Goal: Register for event/course

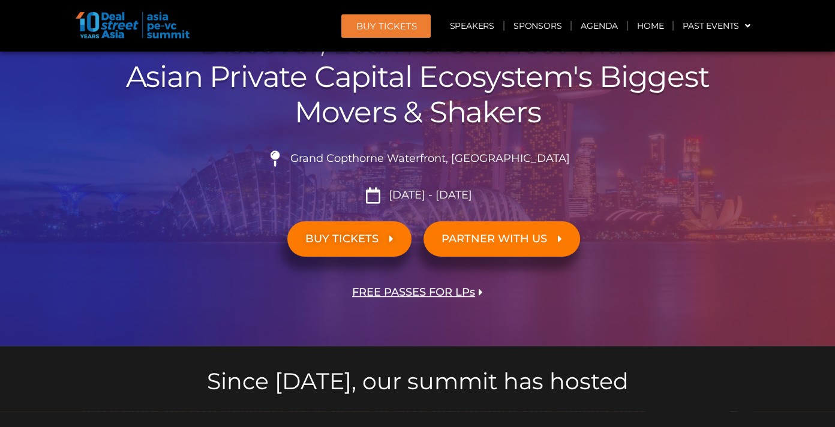
scroll to position [581, 0]
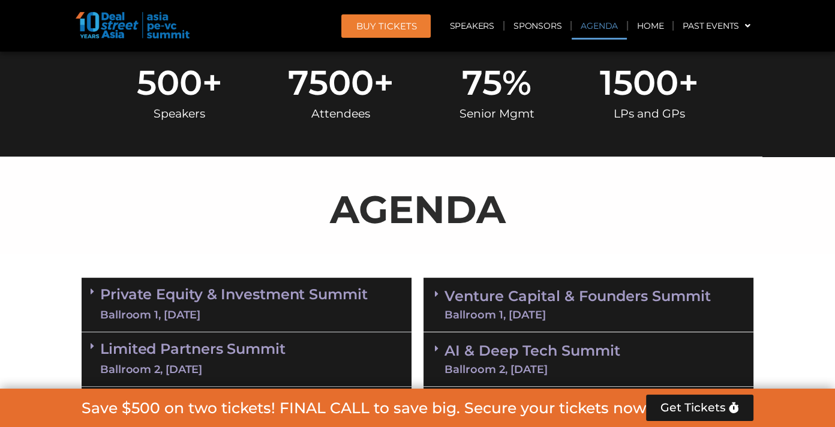
click at [212, 300] on link "Private Equity & Investment Summit Ballroom 1, [DATE]" at bounding box center [233, 305] width 267 height 36
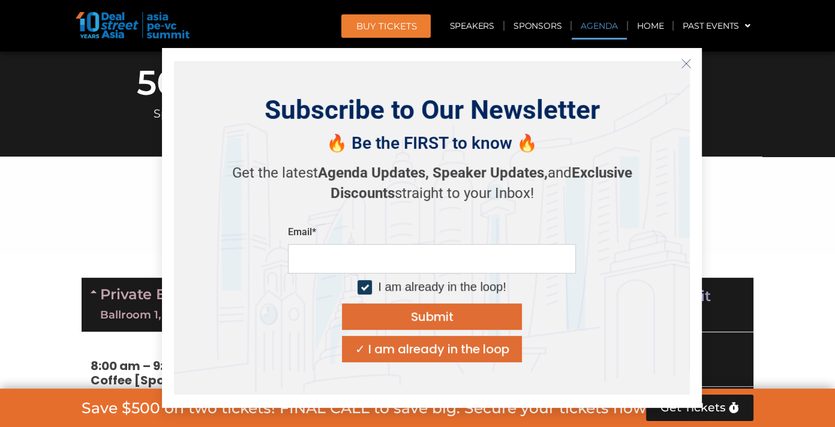
click at [681, 65] on icon "Close" at bounding box center [686, 63] width 11 height 11
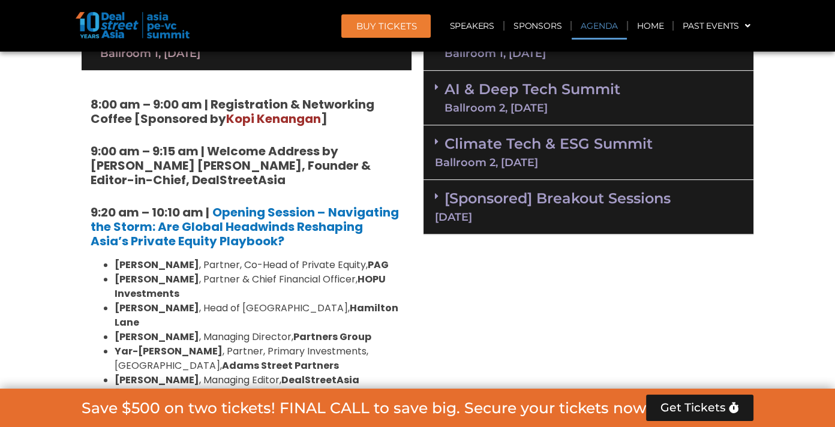
scroll to position [864, 0]
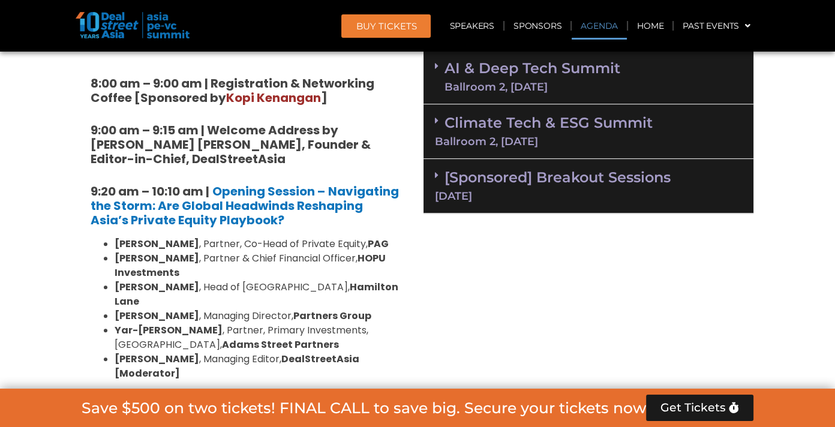
click at [693, 180] on div "[Sponsored] Breakout Sessions [DATE]" at bounding box center [588, 186] width 330 height 55
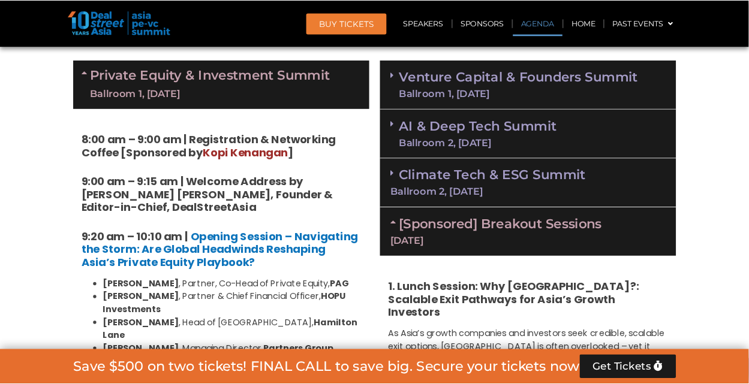
scroll to position [792, 0]
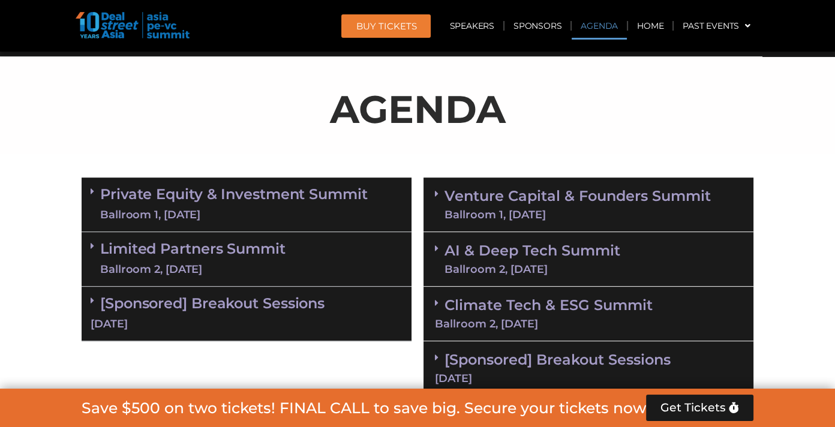
scroll to position [707, 0]
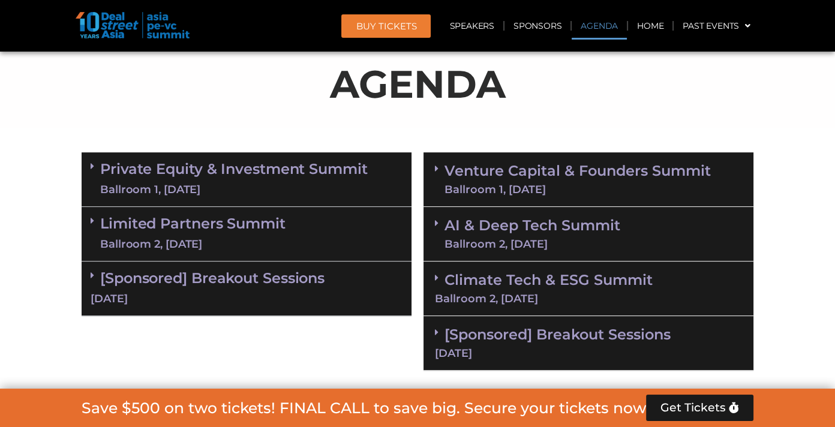
click at [217, 167] on link "Private Equity & Investment Summit Ballroom 1, [DATE]" at bounding box center [233, 179] width 267 height 36
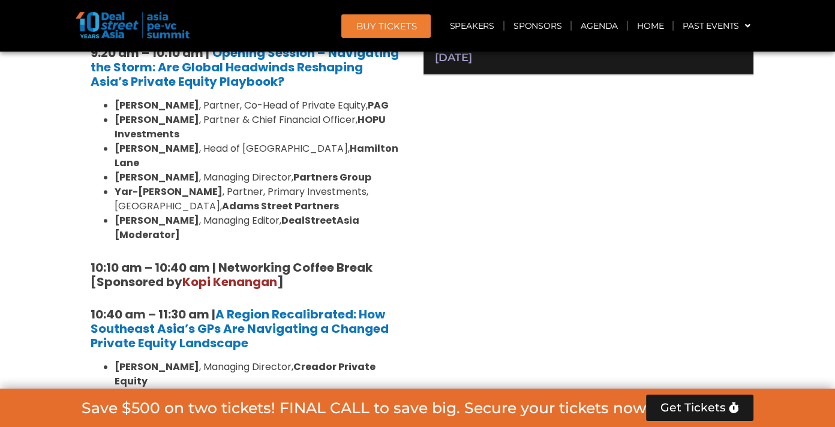
scroll to position [935, 0]
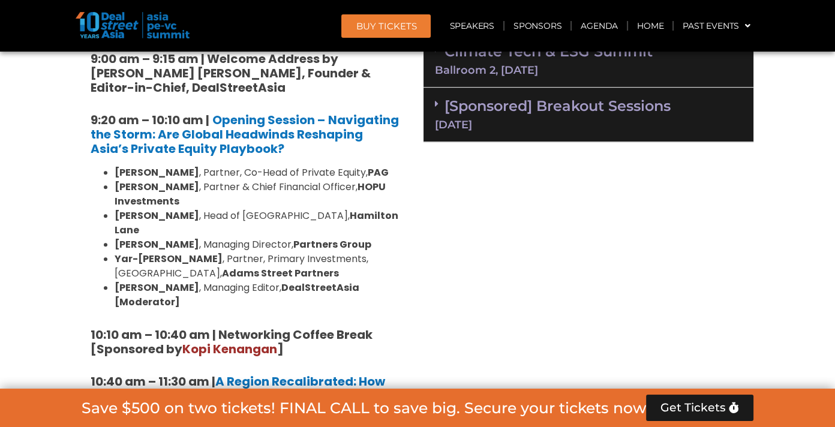
click at [811, 41] on header "BUY Tickets Speakers Sponsors Agenda Home Past Events JKT 2025 SG 2024 JKT 2024…" at bounding box center [417, 26] width 835 height 52
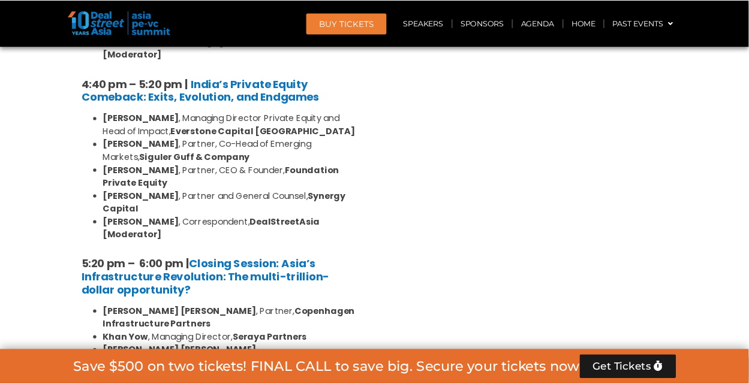
scroll to position [2376, 0]
